Goal: Information Seeking & Learning: Learn about a topic

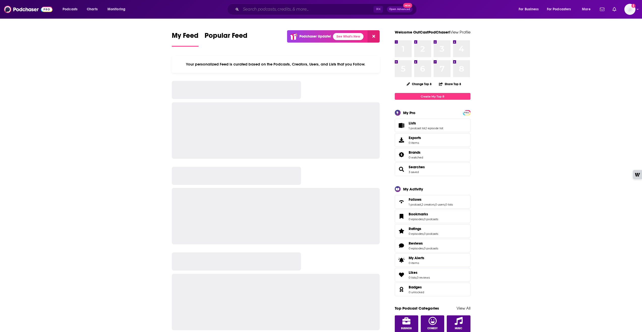
click at [253, 8] on input "Search podcasts, credits, & more..." at bounding box center [307, 9] width 133 height 8
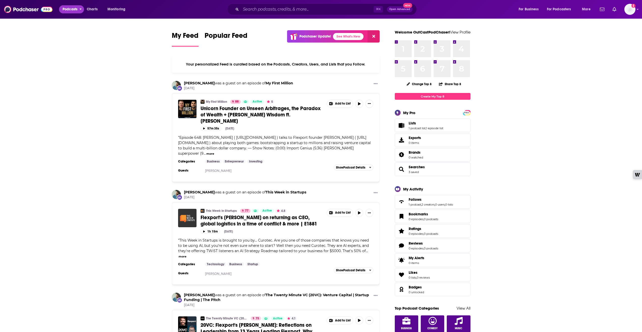
click at [70, 9] on span "Podcasts" at bounding box center [70, 9] width 15 height 7
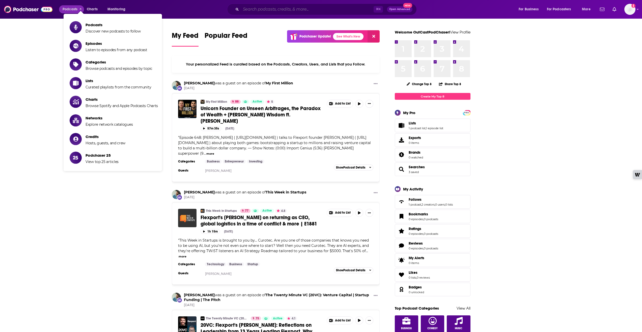
click at [248, 12] on input "Search podcasts, credits, & more..." at bounding box center [307, 9] width 133 height 8
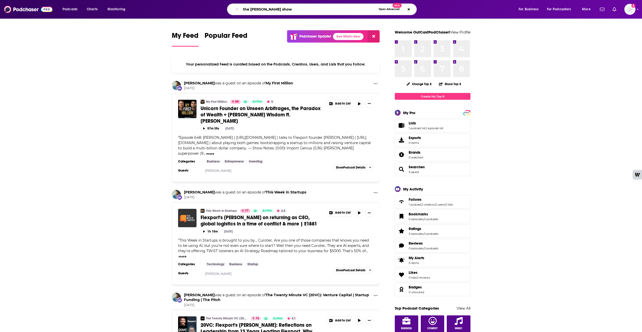
type input "the [PERSON_NAME] show"
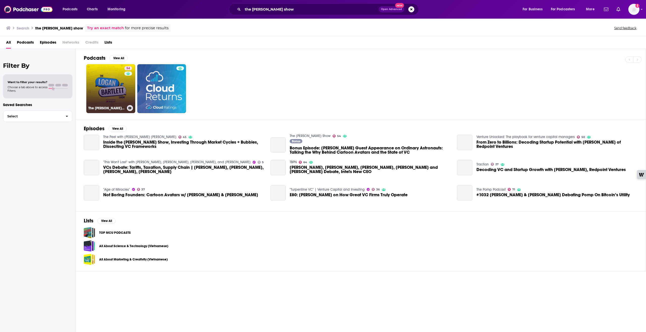
click at [124, 81] on div "54" at bounding box center [128, 85] width 9 height 39
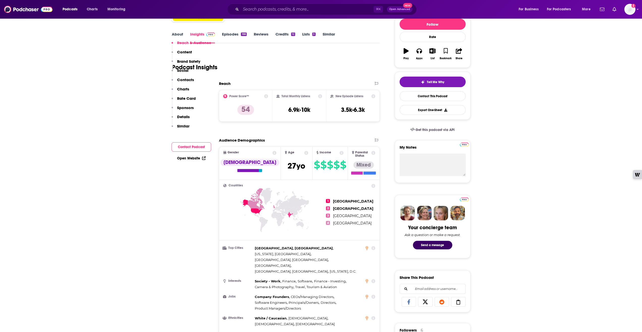
scroll to position [9, 0]
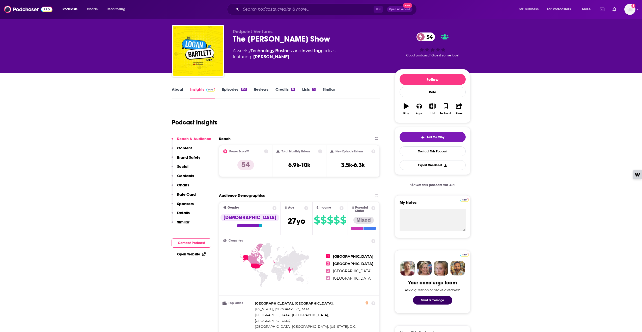
click at [181, 90] on link "About" at bounding box center [177, 93] width 11 height 12
